Goal: Transaction & Acquisition: Purchase product/service

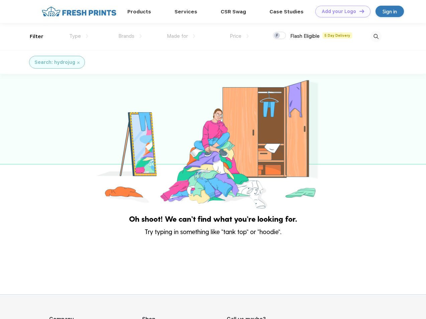
click at [341, 11] on link "Add your Logo Design Tool" at bounding box center [342, 12] width 55 height 12
click at [0, 0] on div "Design Tool" at bounding box center [0, 0] width 0 height 0
click at [359, 11] on link "Add your Logo Design Tool" at bounding box center [342, 12] width 55 height 12
click at [32, 36] on div "Filter" at bounding box center [37, 37] width 14 height 8
click at [79, 36] on span "Type" at bounding box center [75, 36] width 12 height 6
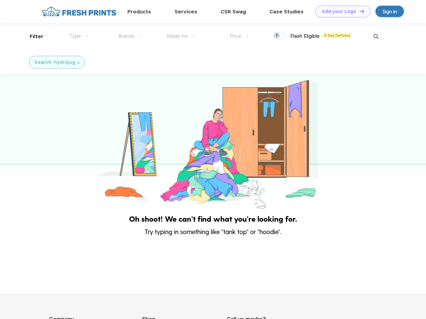
click at [130, 36] on span "Brands" at bounding box center [126, 36] width 16 height 6
click at [181, 36] on span "Made for" at bounding box center [177, 36] width 21 height 6
click at [240, 36] on span "Price" at bounding box center [236, 36] width 12 height 6
click at [280, 36] on div at bounding box center [279, 35] width 13 height 7
click at [277, 36] on input "checkbox" at bounding box center [275, 33] width 4 height 4
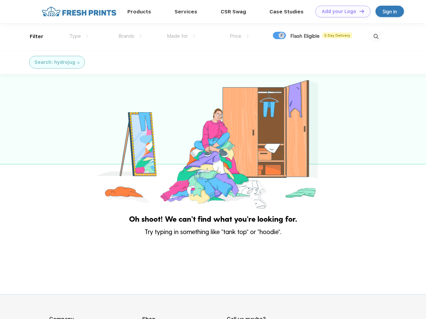
click at [376, 36] on img at bounding box center [376, 36] width 11 height 11
